Goal: Browse casually

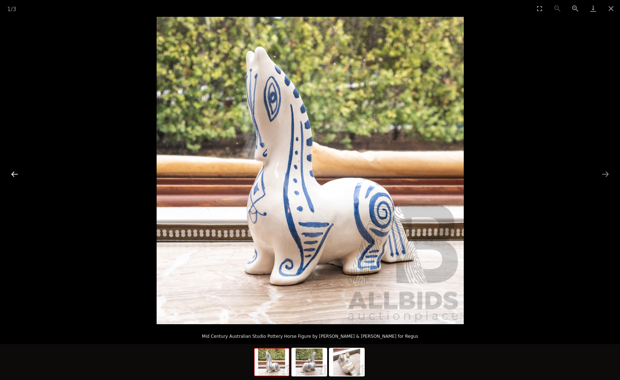
click at [16, 173] on button "Previous slide" at bounding box center [14, 174] width 15 height 14
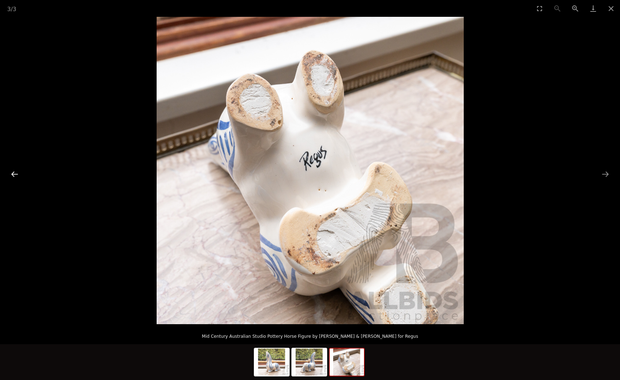
click at [16, 173] on button "Previous slide" at bounding box center [14, 174] width 15 height 14
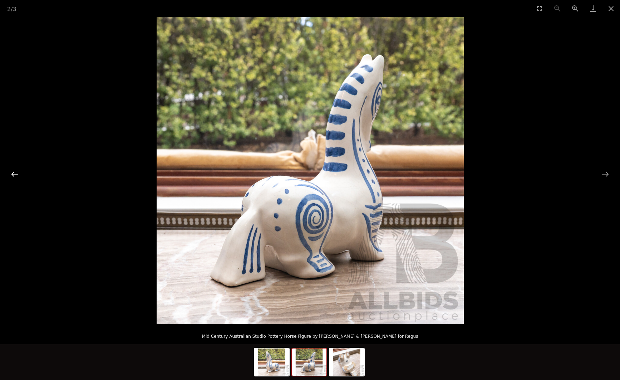
click at [16, 173] on button "Previous slide" at bounding box center [14, 174] width 15 height 14
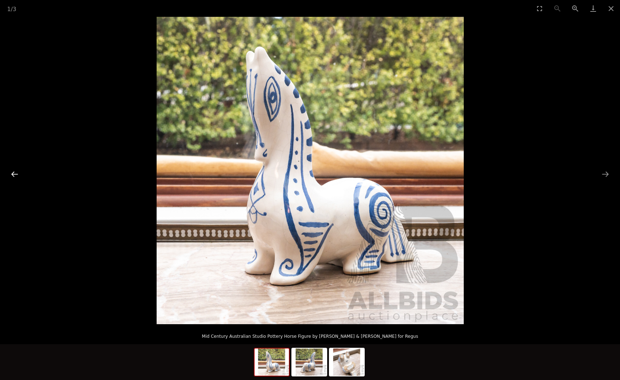
click at [16, 173] on button "Previous slide" at bounding box center [14, 174] width 15 height 14
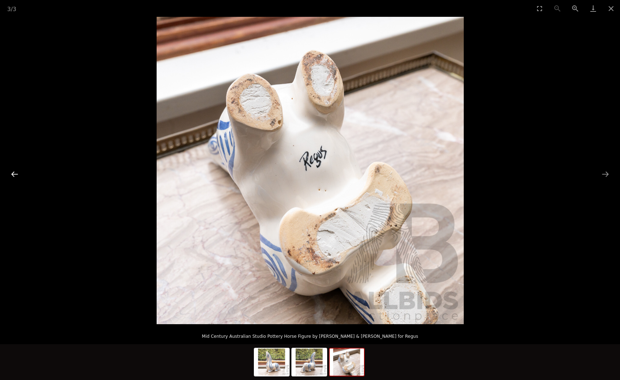
click at [16, 173] on button "Previous slide" at bounding box center [14, 174] width 15 height 14
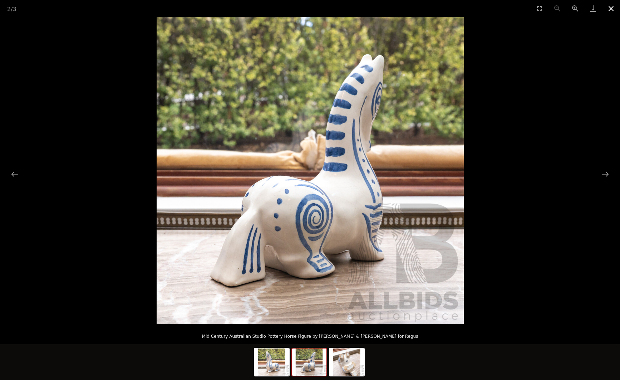
click at [612, 6] on button "Close gallery" at bounding box center [611, 8] width 18 height 17
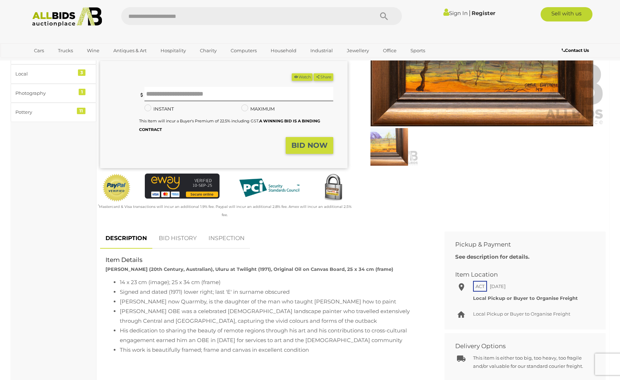
scroll to position [124, 0]
